Goal: Transaction & Acquisition: Obtain resource

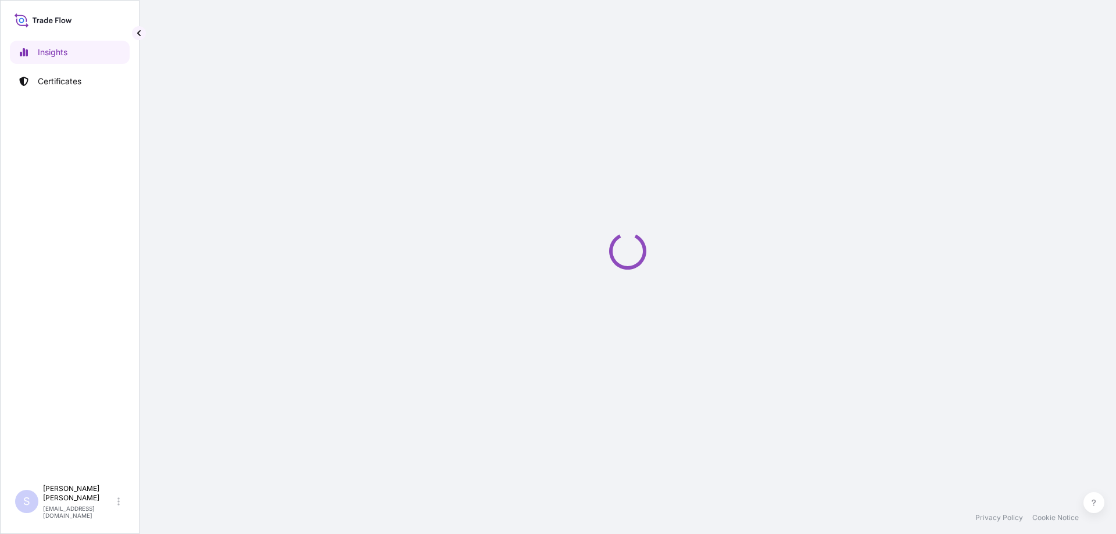
select select "2025"
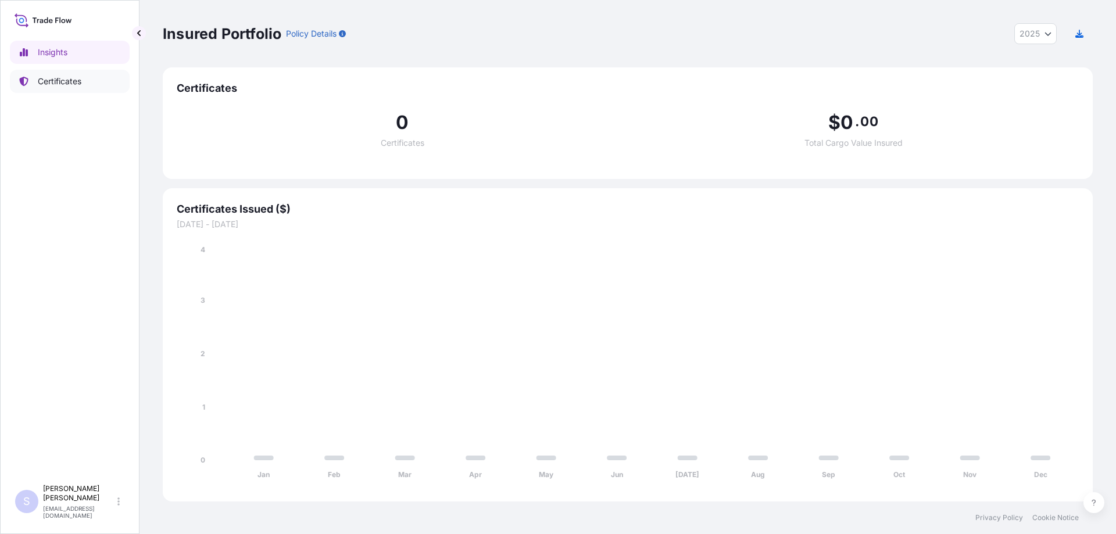
click at [64, 76] on p "Certificates" at bounding box center [60, 82] width 44 height 12
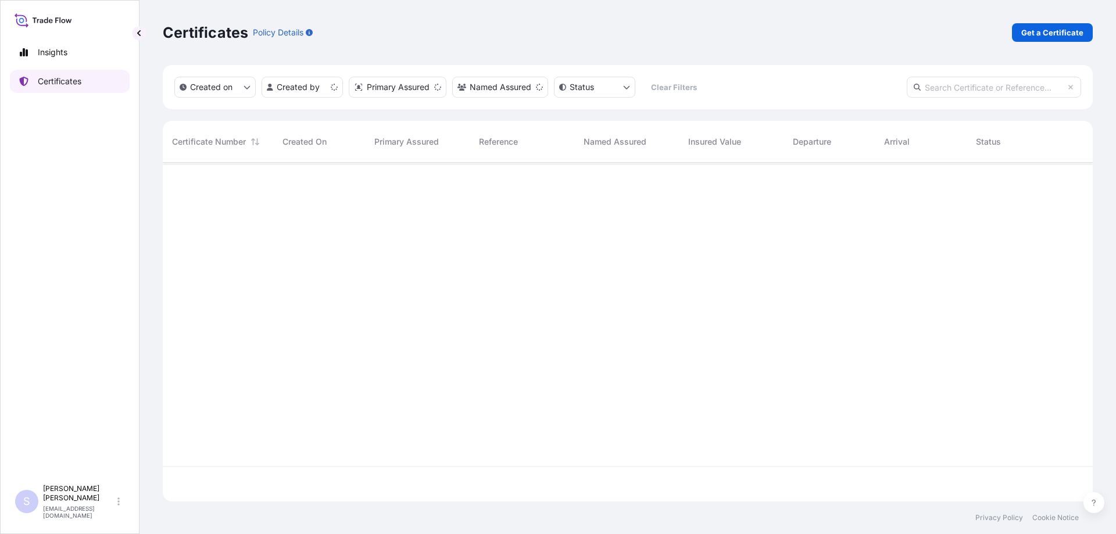
scroll to position [337, 921]
click at [1017, 34] on link "Get a Certificate" at bounding box center [1052, 32] width 81 height 19
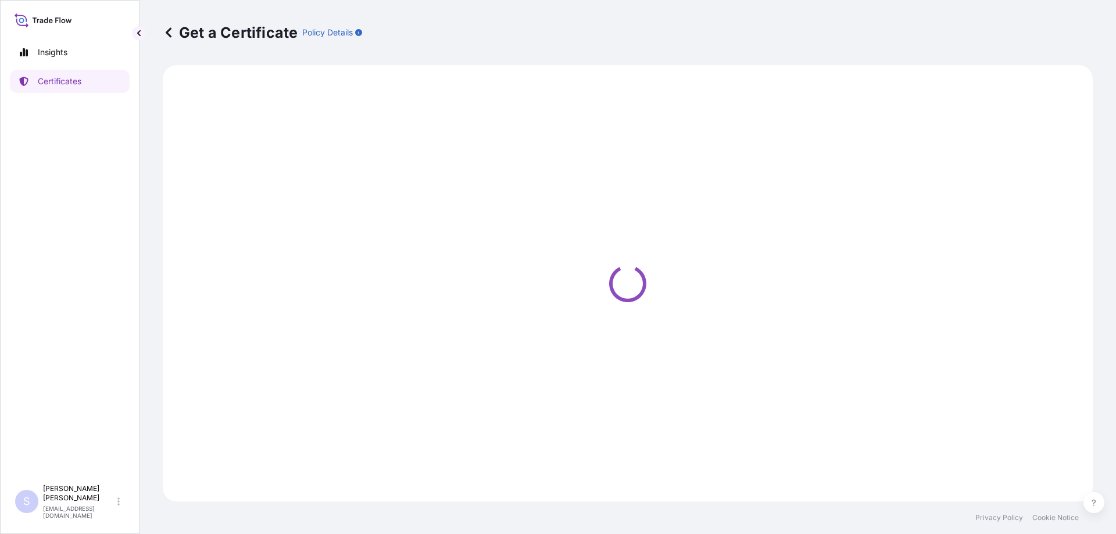
select select "Sea"
